Goal: Check status

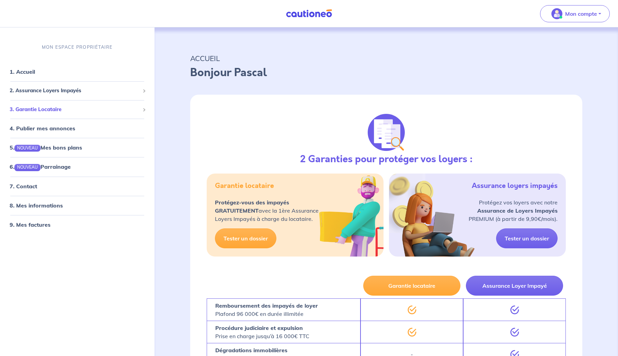
click at [64, 114] on div "3. Garantie Locataire" at bounding box center [77, 109] width 149 height 13
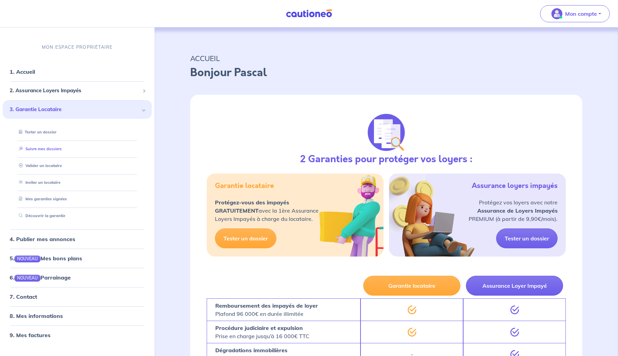
click at [49, 151] on link "Suivre mes dossiers" at bounding box center [39, 149] width 46 height 5
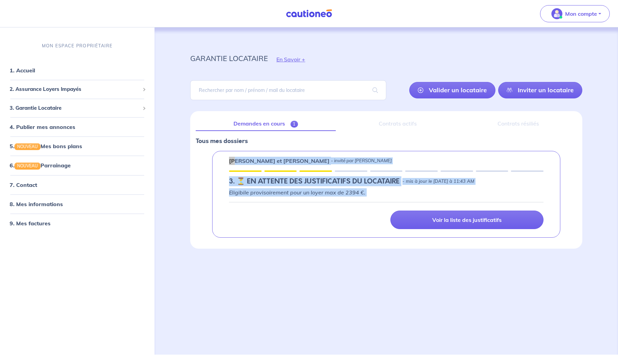
drag, startPoint x: 229, startPoint y: 161, endPoint x: 320, endPoint y: 225, distance: 111.5
click at [320, 225] on div "Doris LESUEUR et Tairiq VERGER - invité par Pascal Huynh 3. ⏳️️ EN ATTENTE DES …" at bounding box center [386, 194] width 348 height 87
click at [320, 224] on div "Voir la liste des justificatifs" at bounding box center [386, 220] width 323 height 19
